Goal: Task Accomplishment & Management: Manage account settings

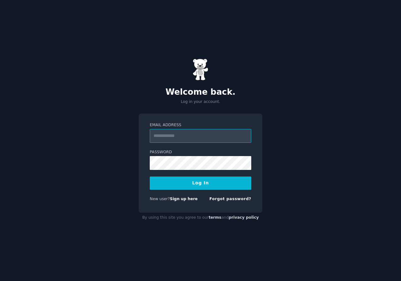
click at [184, 136] on input "Email Address" at bounding box center [200, 136] width 101 height 14
paste input "**********"
type input "**********"
click at [183, 185] on button "Log In" at bounding box center [200, 183] width 101 height 13
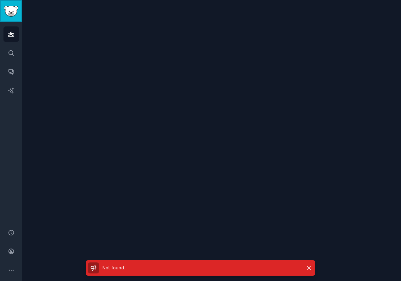
click at [8, 11] on img "Sidebar" at bounding box center [11, 11] width 14 height 11
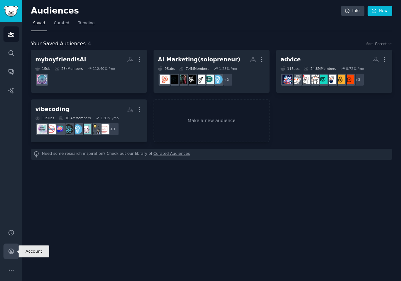
click at [8, 253] on icon "Sidebar" at bounding box center [11, 251] width 7 height 7
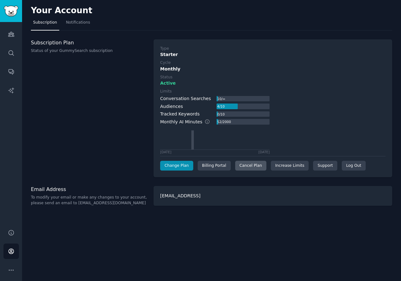
click at [255, 164] on div "Cancel Plan" at bounding box center [250, 166] width 31 height 10
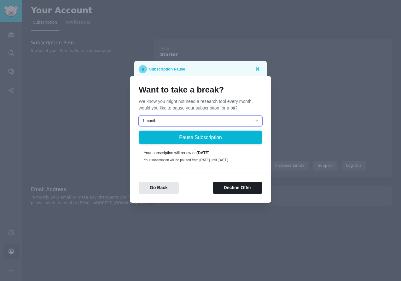
click at [187, 119] on select "1 month 2 months 3 months Choose a custom date to resume" at bounding box center [200, 121] width 123 height 11
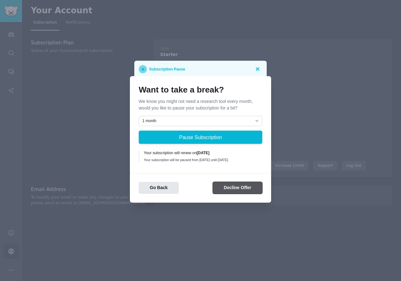
click at [220, 191] on button "Decline Offer" at bounding box center [237, 188] width 49 height 12
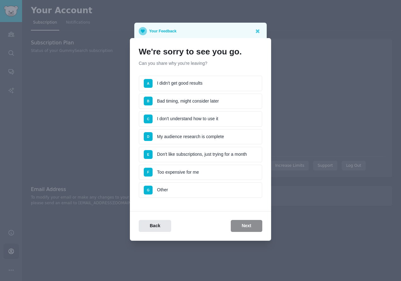
click at [183, 120] on li "C I don't understand how to use it" at bounding box center [200, 119] width 123 height 16
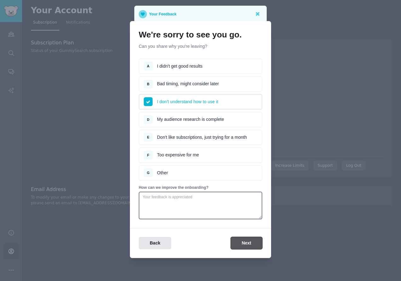
click at [244, 244] on button "Next" at bounding box center [247, 243] width 32 height 12
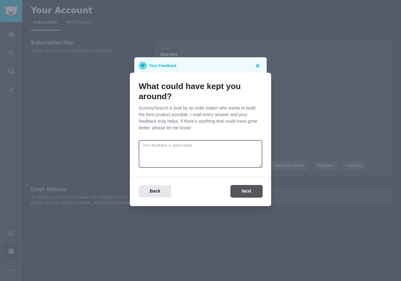
click at [242, 190] on button "Next" at bounding box center [247, 192] width 32 height 12
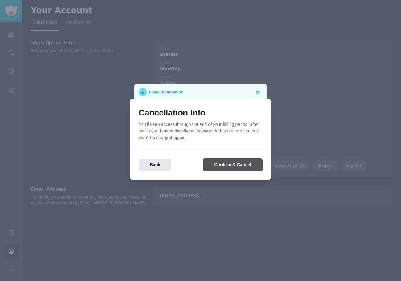
click at [227, 165] on button "Confirm & Cancel" at bounding box center [232, 165] width 59 height 12
